Goal: Ask a question

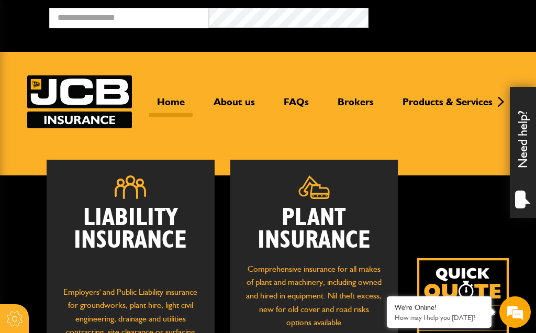
click at [430, 283] on img at bounding box center [463, 304] width 92 height 92
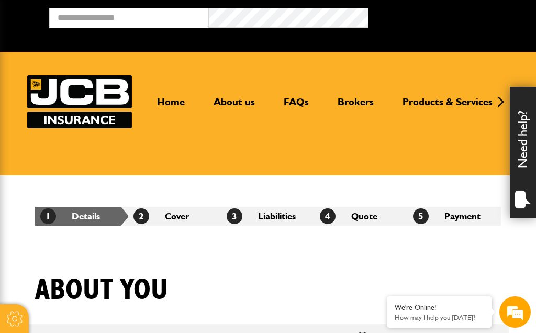
click at [430, 315] on p "How may I help you [DATE]?" at bounding box center [438, 317] width 89 height 8
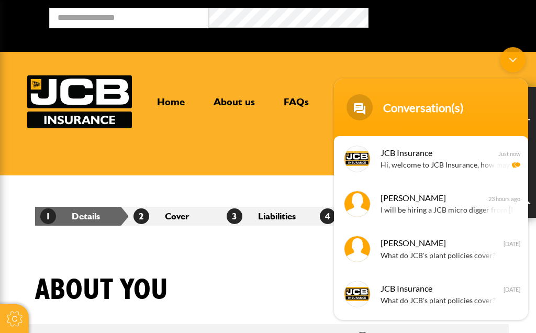
click at [390, 220] on div "[PERSON_NAME] will be hiring a JCB micro digger from [PERSON_NAME]. Hire Long […" at bounding box center [431, 203] width 194 height 45
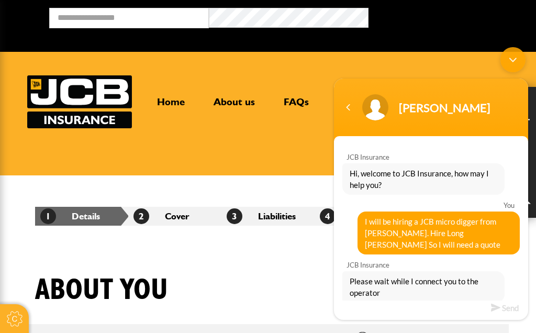
click at [389, 286] on span "Please wait while I connect you to the operator" at bounding box center [422, 286] width 147 height 23
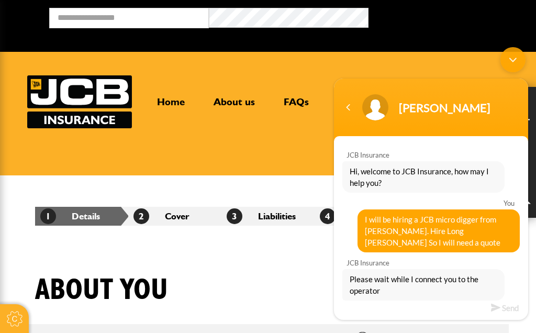
click at [390, 297] on div "Please wait while I connect you to the operator" at bounding box center [423, 284] width 162 height 31
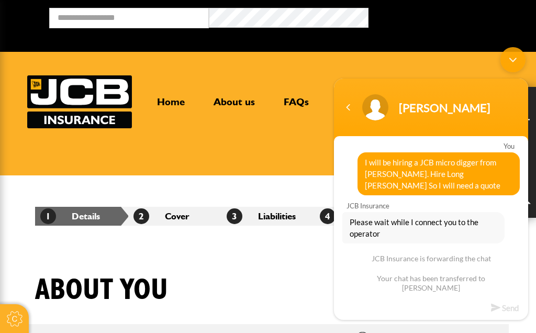
scroll to position [61, 0]
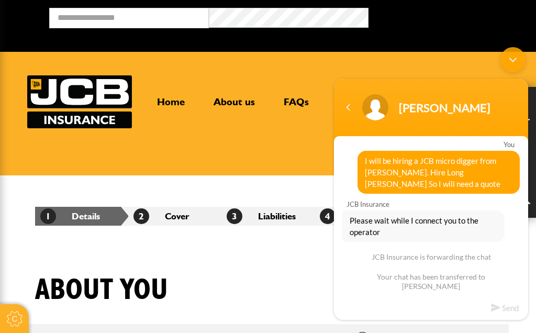
click at [367, 249] on div "JCB Insurance Hi, welcome to JCB Insurance, how may I help you? You I will be h…" at bounding box center [431, 331] width 194 height 490
click at [367, 248] on div "JCB Insurance Hi, welcome to JCB Insurance, how may I help you? You I will be h…" at bounding box center [431, 331] width 194 height 490
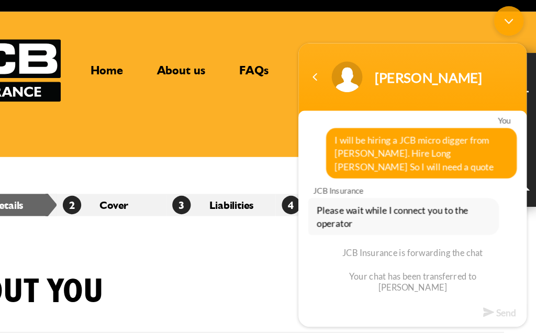
click at [363, 218] on div "JCB Insurance is forwarding the chat" at bounding box center [393, 214] width 157 height 9
click at [145, 114] on header "Home About us FAQs Brokers Products & Services Construction insurance Car and c…" at bounding box center [268, 113] width 536 height 123
